Goal: Information Seeking & Learning: Learn about a topic

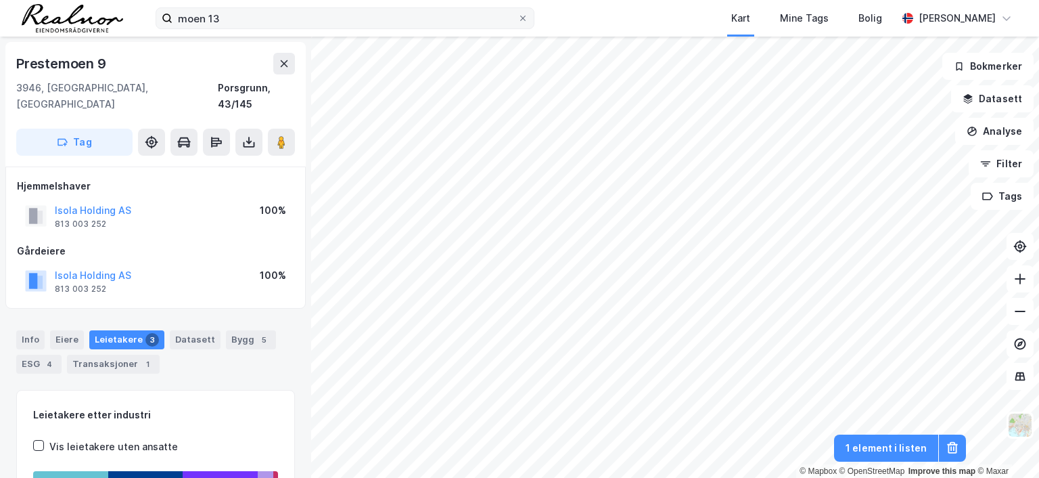
scroll to position [1, 0]
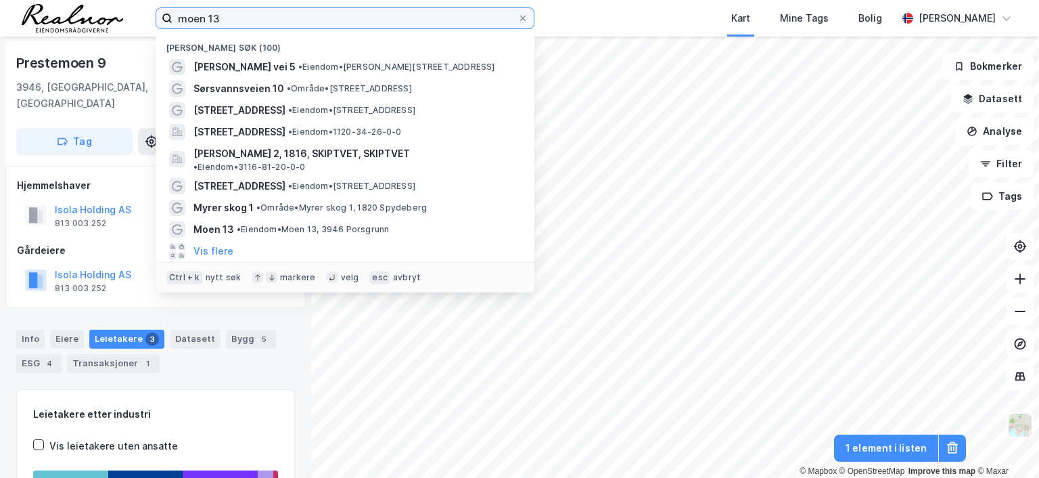
click at [260, 18] on input "moen 13" at bounding box center [345, 18] width 345 height 20
drag, startPoint x: 252, startPoint y: 18, endPoint x: 104, endPoint y: 20, distance: 148.2
click at [104, 20] on div "moen 13 Nylige søk (100) Vebjørns vei 5 • Eiendom • [STREET_ADDRESS] • Område •…" at bounding box center [519, 18] width 1039 height 37
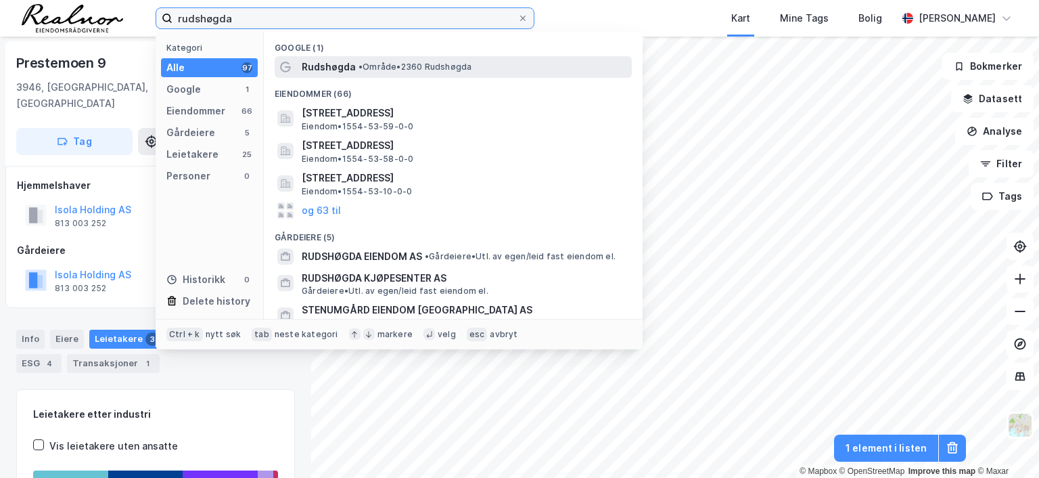
type input "rudshøgda"
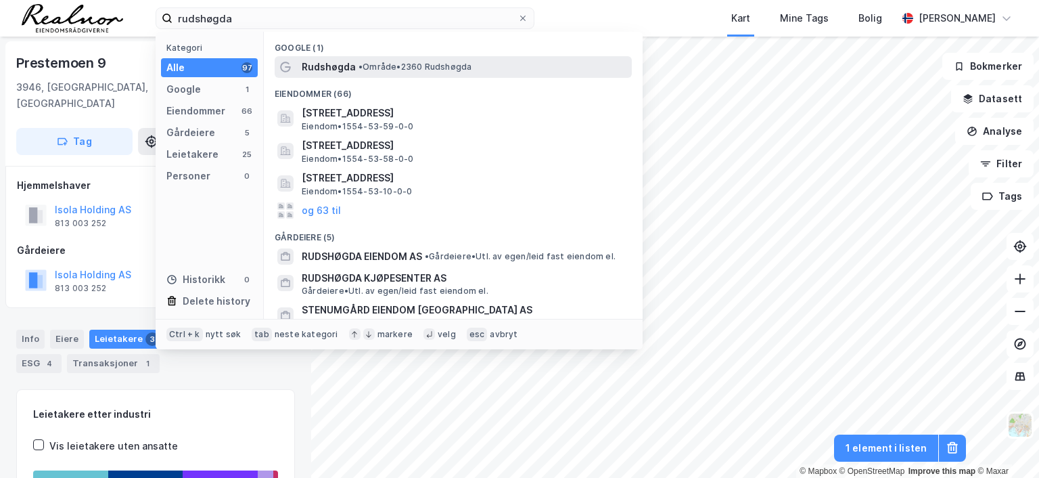
click at [359, 65] on span "•" at bounding box center [361, 67] width 4 height 10
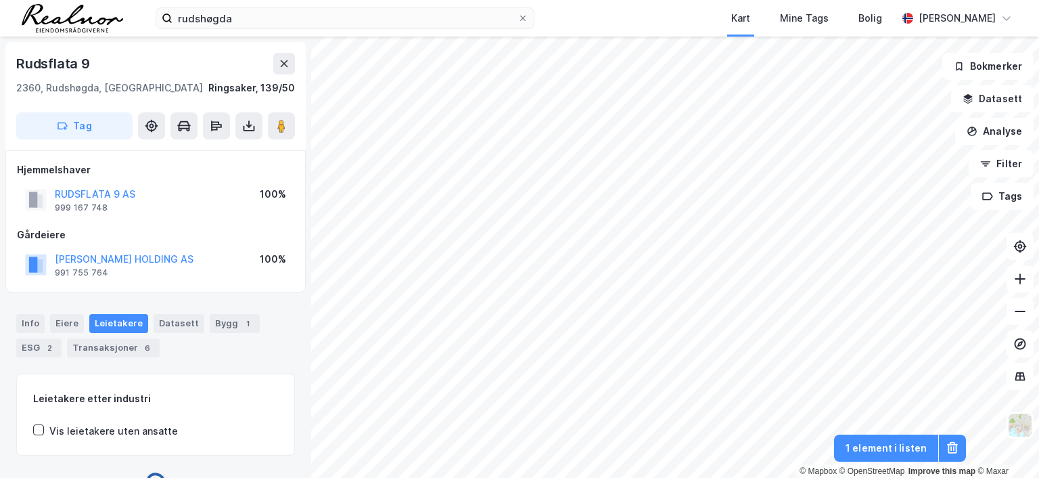
scroll to position [1, 0]
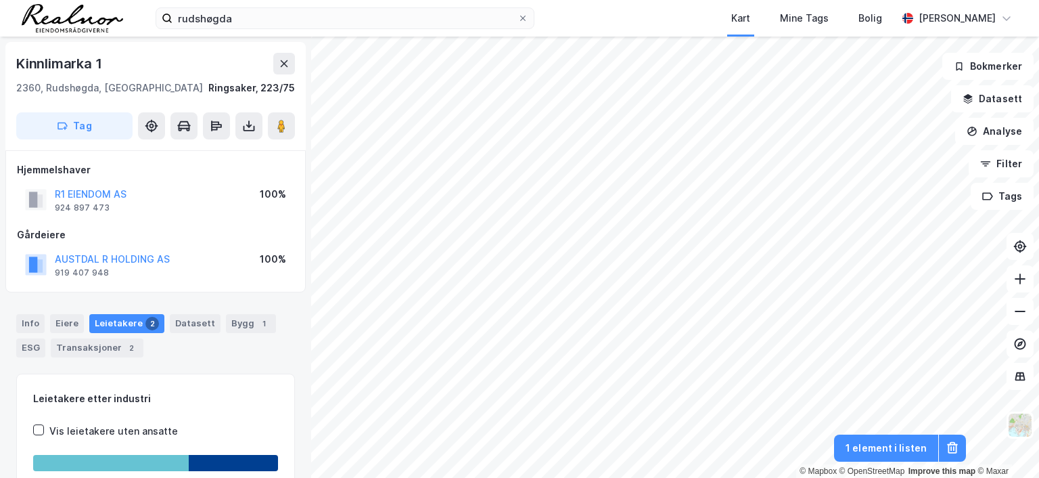
scroll to position [1, 0]
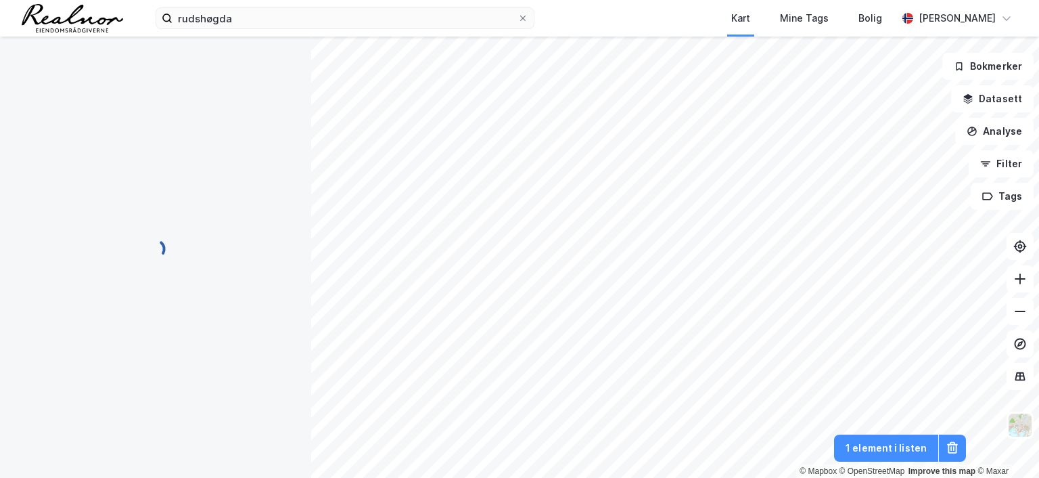
scroll to position [1, 0]
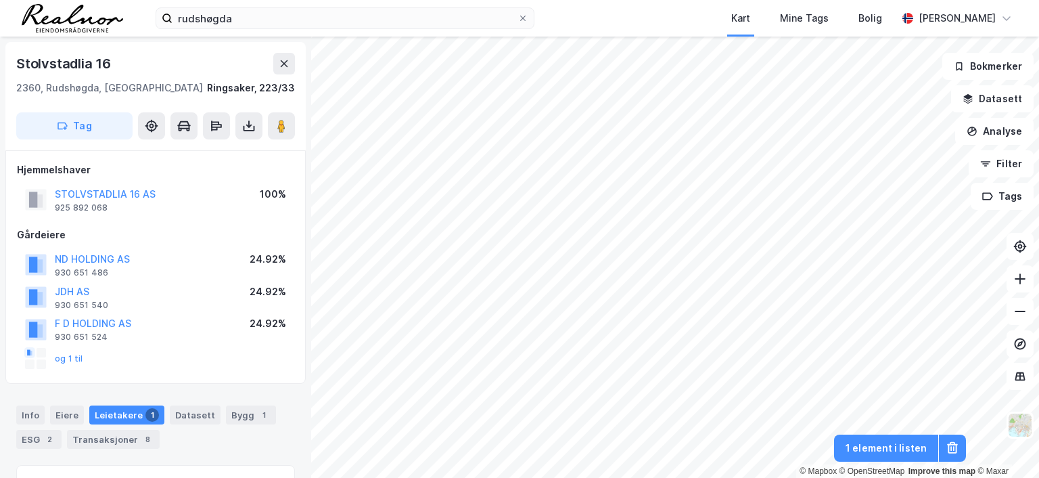
scroll to position [1, 0]
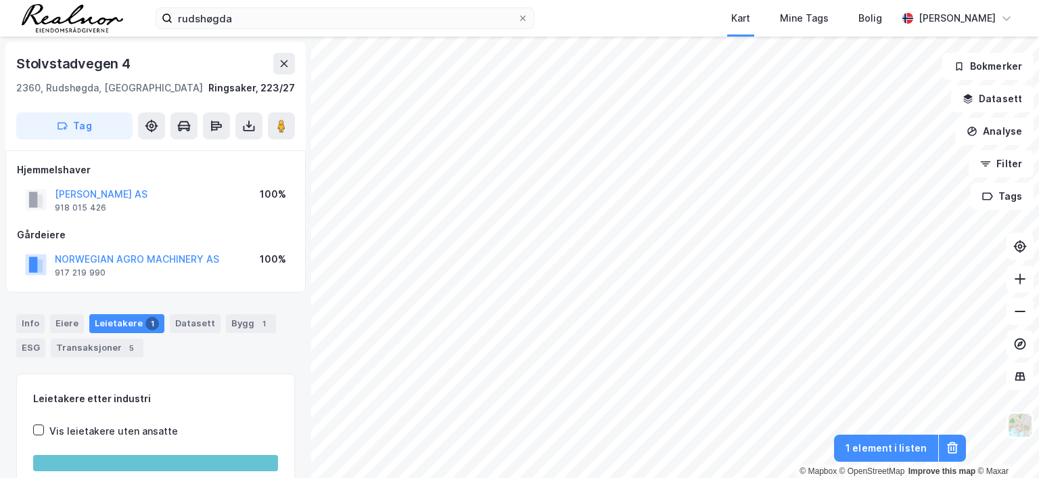
scroll to position [1, 0]
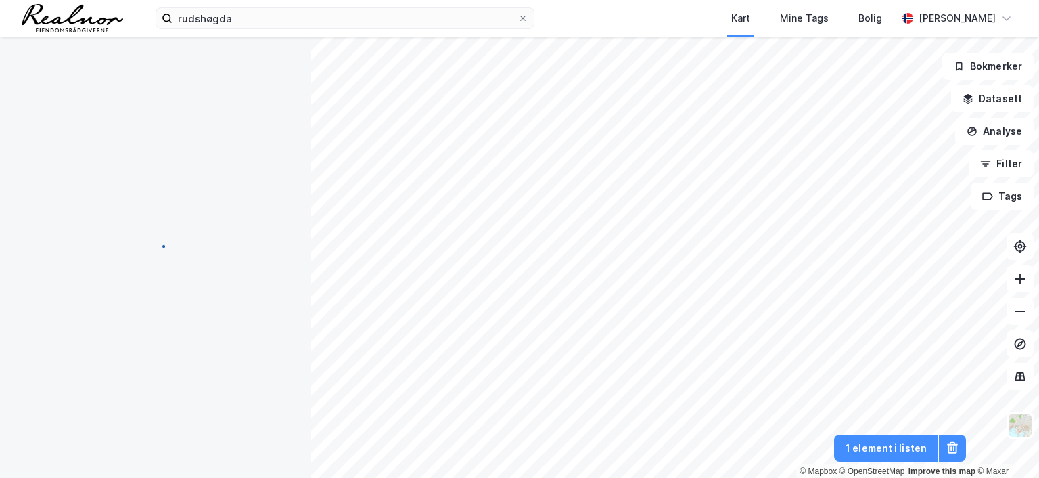
scroll to position [1, 0]
